Goal: Task Accomplishment & Management: Use online tool/utility

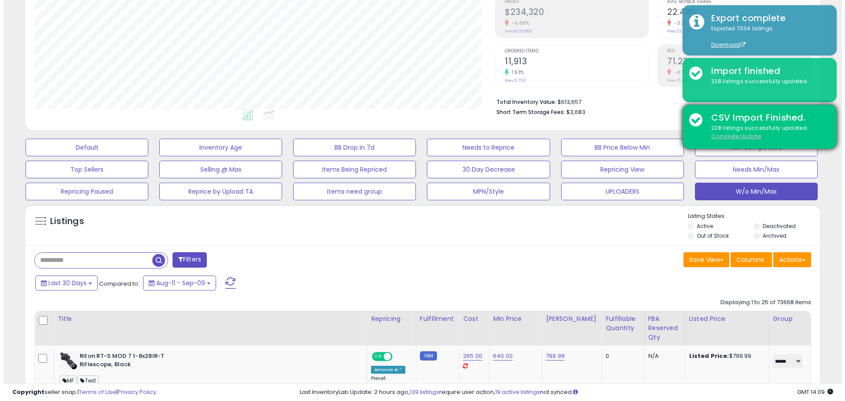
scroll to position [180, 461]
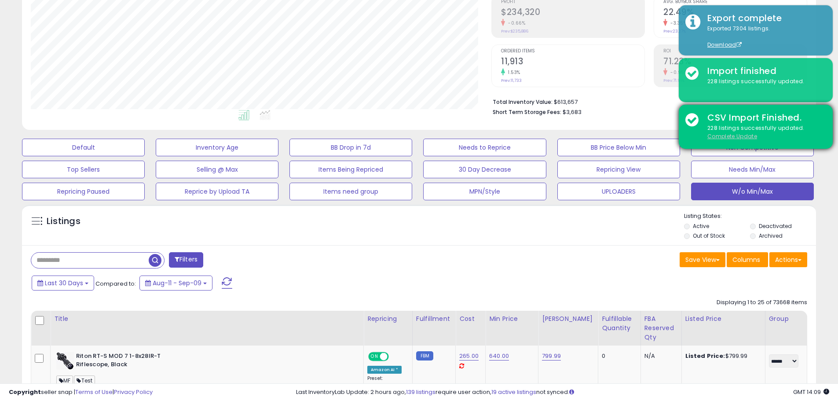
click at [732, 134] on u "Complete Update" at bounding box center [733, 135] width 50 height 7
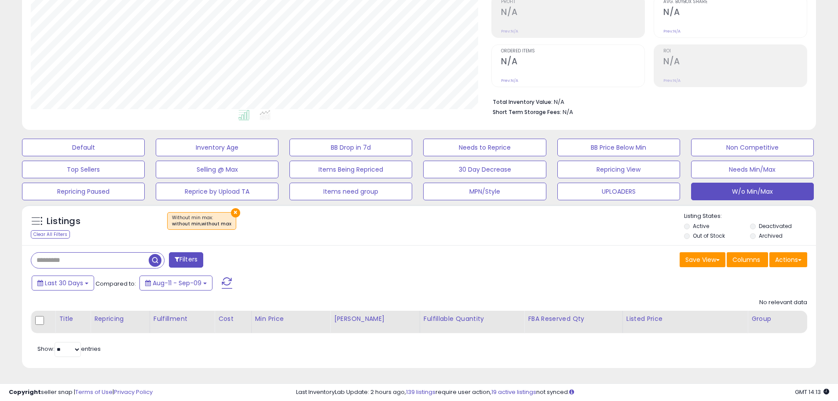
click at [489, 266] on div "Save View Save As New View Columns Actions [GEOGRAPHIC_DATA]" at bounding box center [616, 260] width 395 height 17
click at [452, 273] on div "Filters Save View Save As New View" at bounding box center [419, 306] width 794 height 123
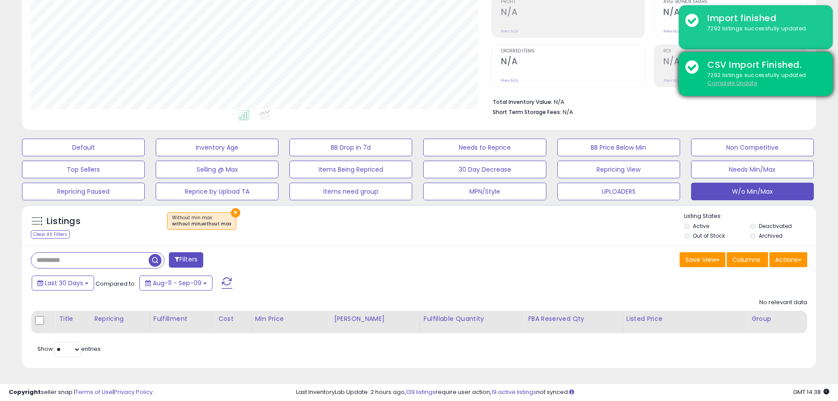
click at [724, 85] on u "Complete Update" at bounding box center [733, 82] width 50 height 7
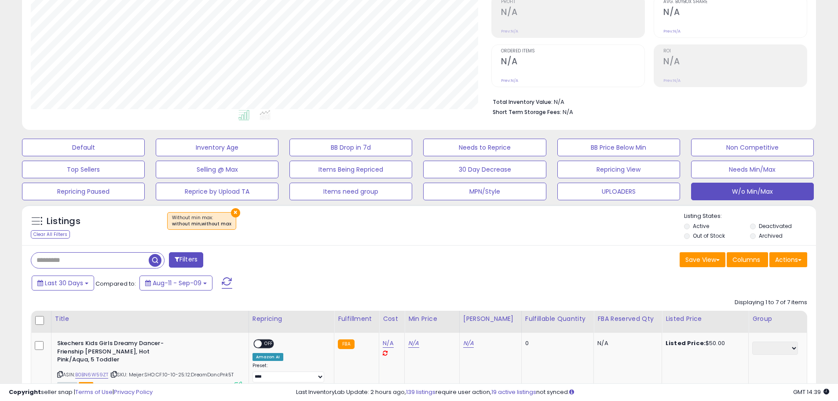
click at [446, 266] on div "Save View Save As New View Columns Actions [GEOGRAPHIC_DATA]" at bounding box center [616, 260] width 395 height 17
click at [537, 278] on div "Last 30 Days Compared to: Aug-11 - Sep-09" at bounding box center [320, 284] width 583 height 20
drag, startPoint x: 452, startPoint y: 278, endPoint x: 457, endPoint y: 277, distance: 4.6
click at [452, 278] on div "Last 30 Days Compared to: Aug-11 - Sep-09" at bounding box center [320, 284] width 583 height 20
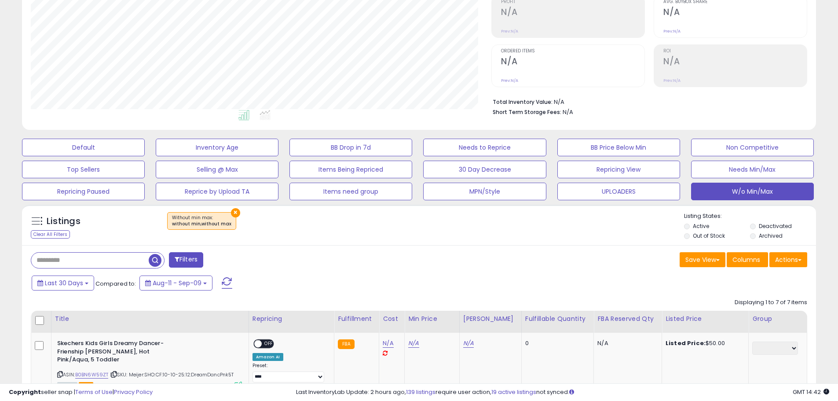
click at [228, 285] on span at bounding box center [227, 282] width 11 height 11
click at [226, 282] on span at bounding box center [227, 282] width 11 height 11
click at [410, 243] on div "Listings Clear All Filters × Without min max : without min,without max Listing …" at bounding box center [419, 225] width 794 height 40
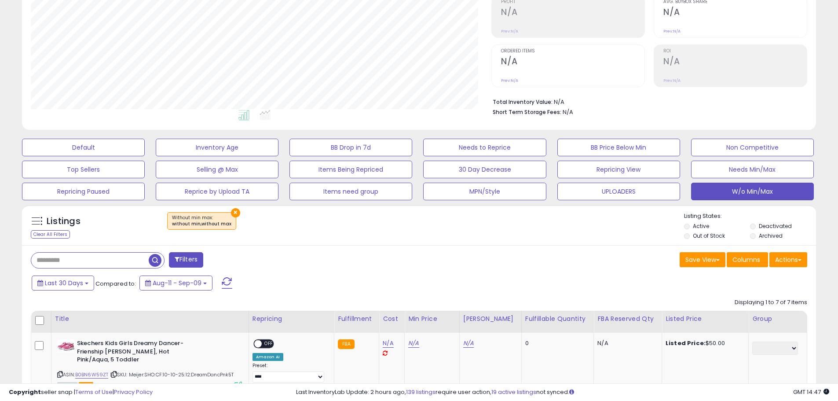
click at [462, 260] on div "Save View Save As New View Columns Actions [GEOGRAPHIC_DATA]" at bounding box center [616, 260] width 395 height 17
drag, startPoint x: 439, startPoint y: 250, endPoint x: 441, endPoint y: 274, distance: 23.4
click at [441, 274] on div "Last 30 Days Compared to: Aug-11 - Sep-09" at bounding box center [320, 284] width 583 height 20
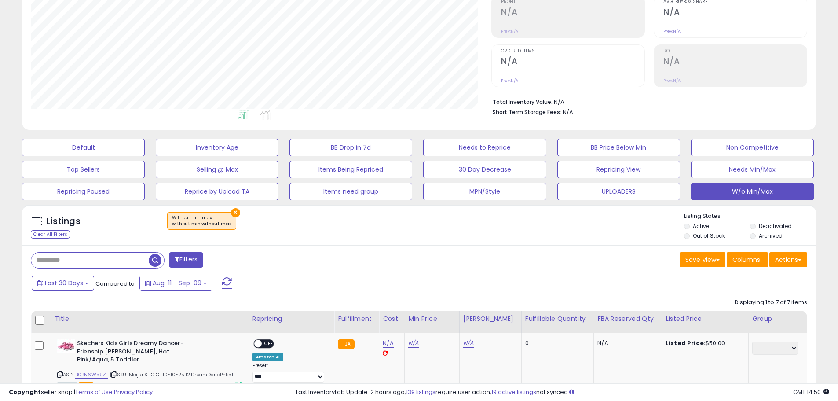
click at [231, 280] on span at bounding box center [227, 282] width 11 height 11
